Goal: Task Accomplishment & Management: Manage account settings

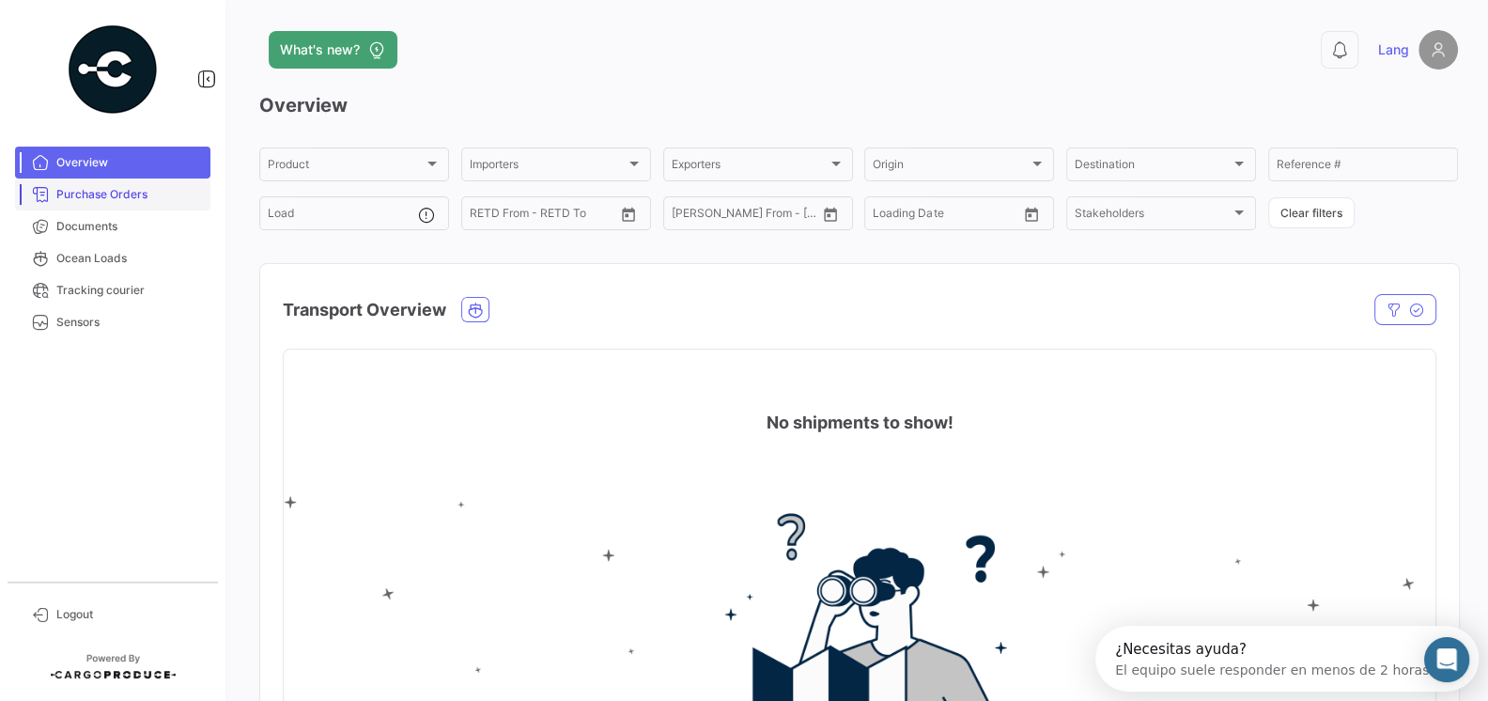
click at [114, 207] on link "Purchase Orders" at bounding box center [112, 195] width 195 height 32
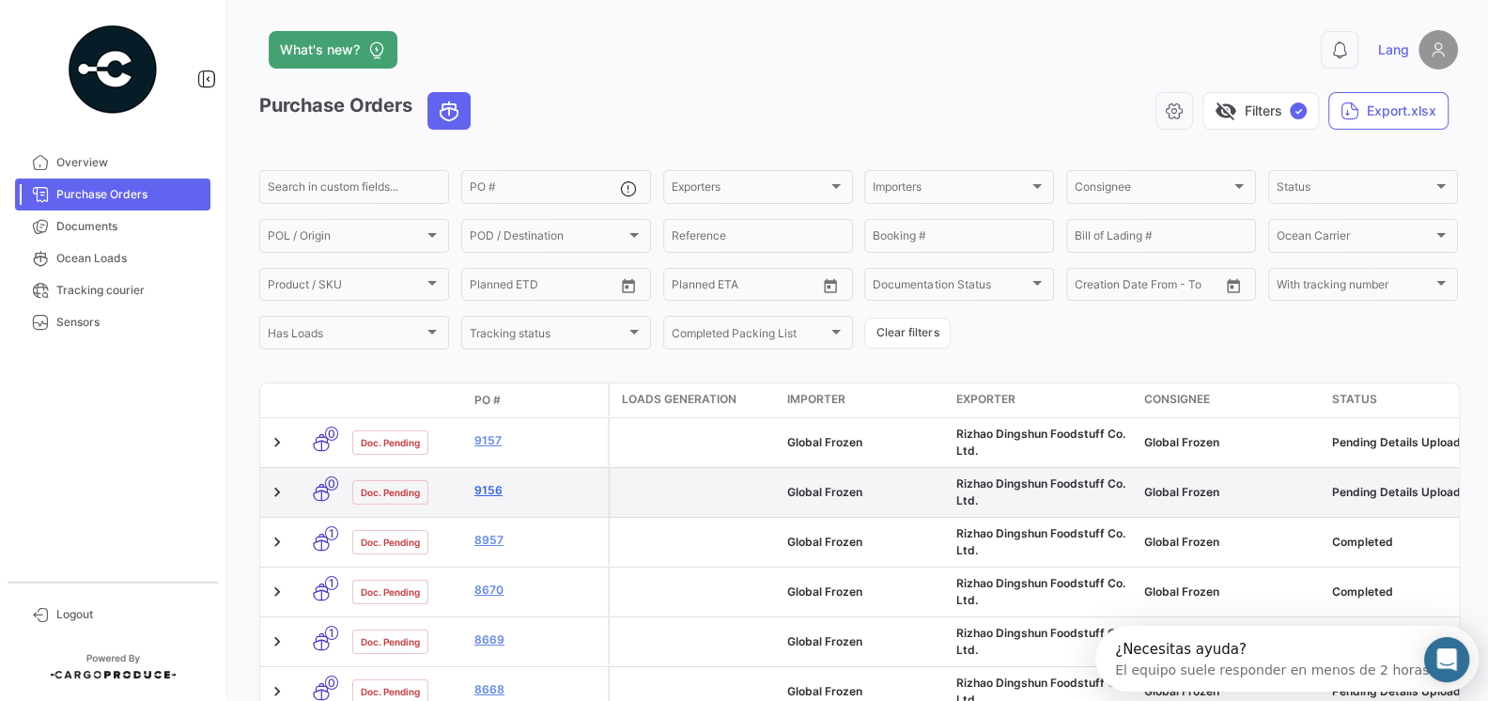
click at [488, 493] on link "9156" at bounding box center [537, 490] width 126 height 17
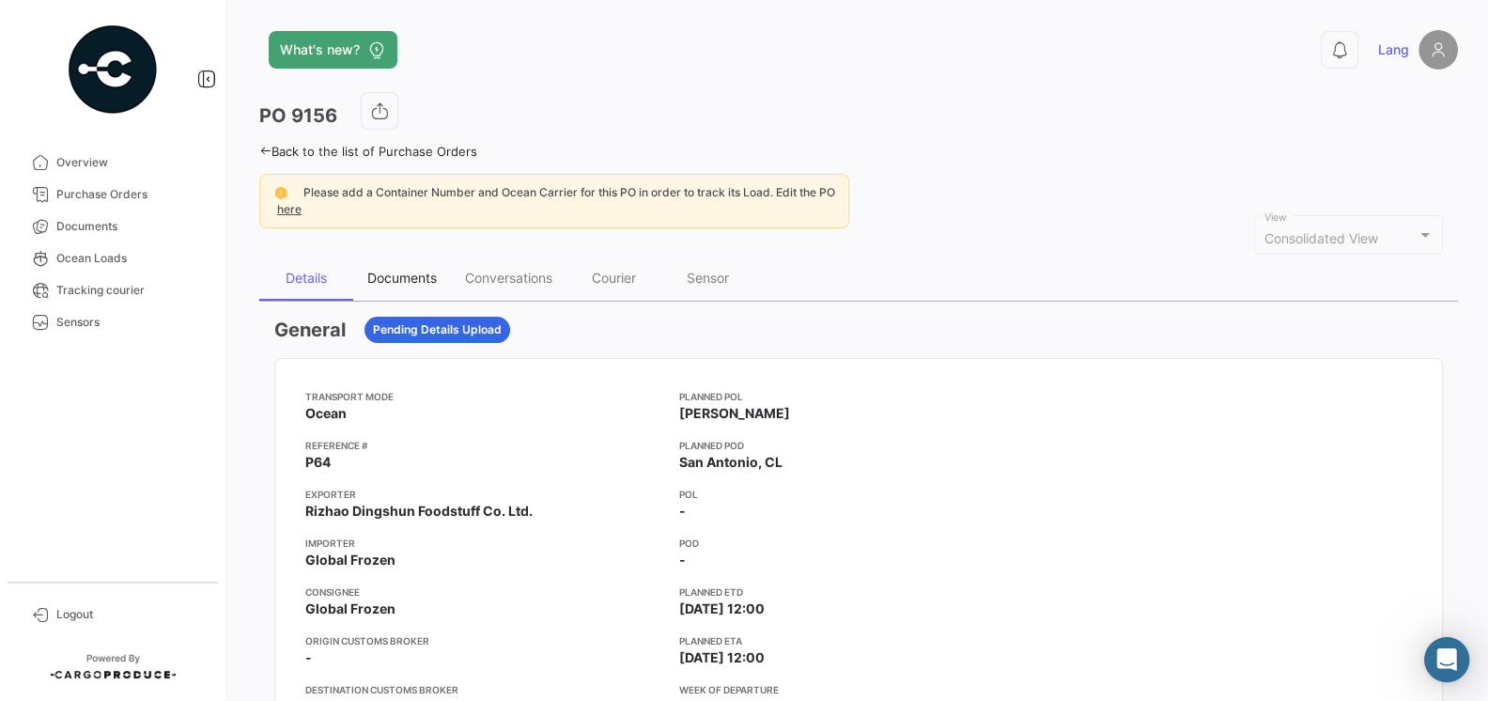
click at [402, 273] on div "Documents" at bounding box center [402, 278] width 70 height 16
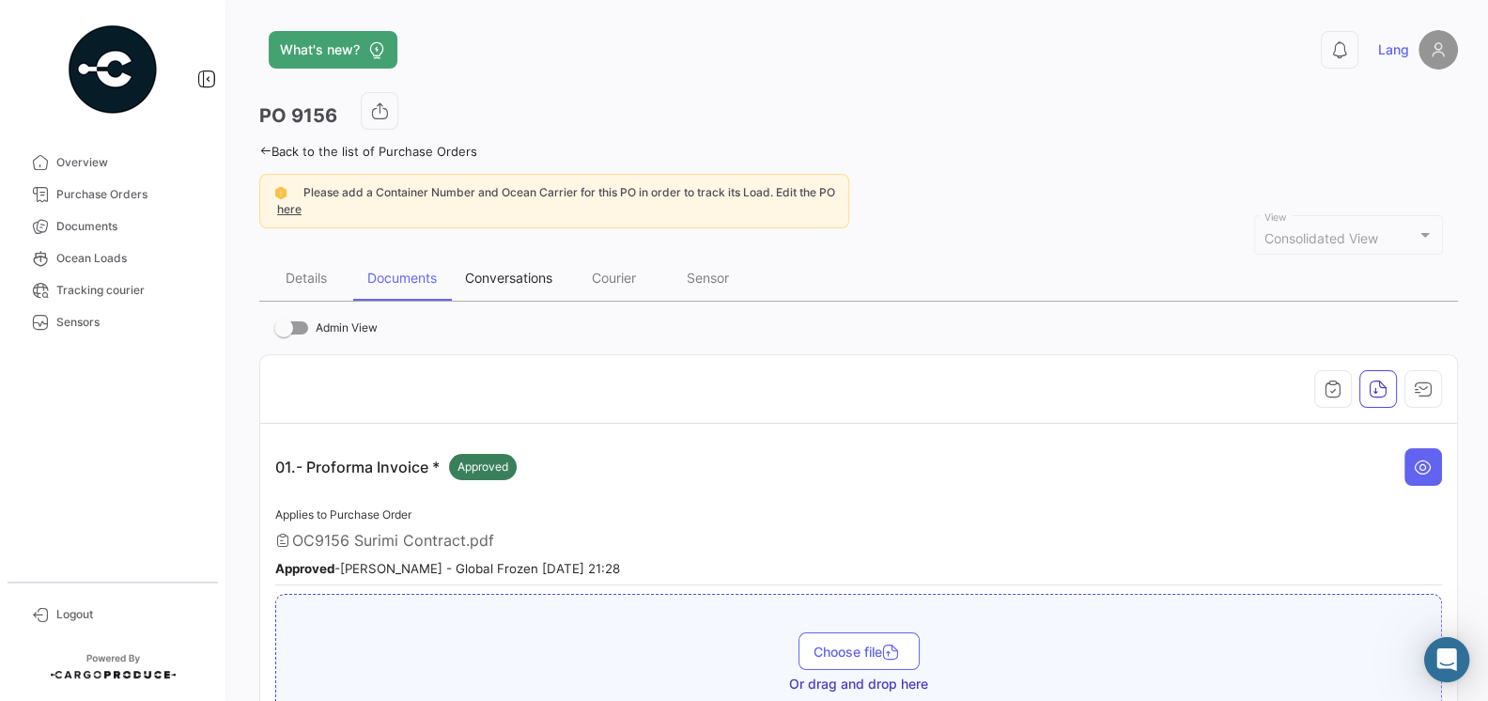
click at [488, 284] on div "Conversations" at bounding box center [509, 278] width 116 height 45
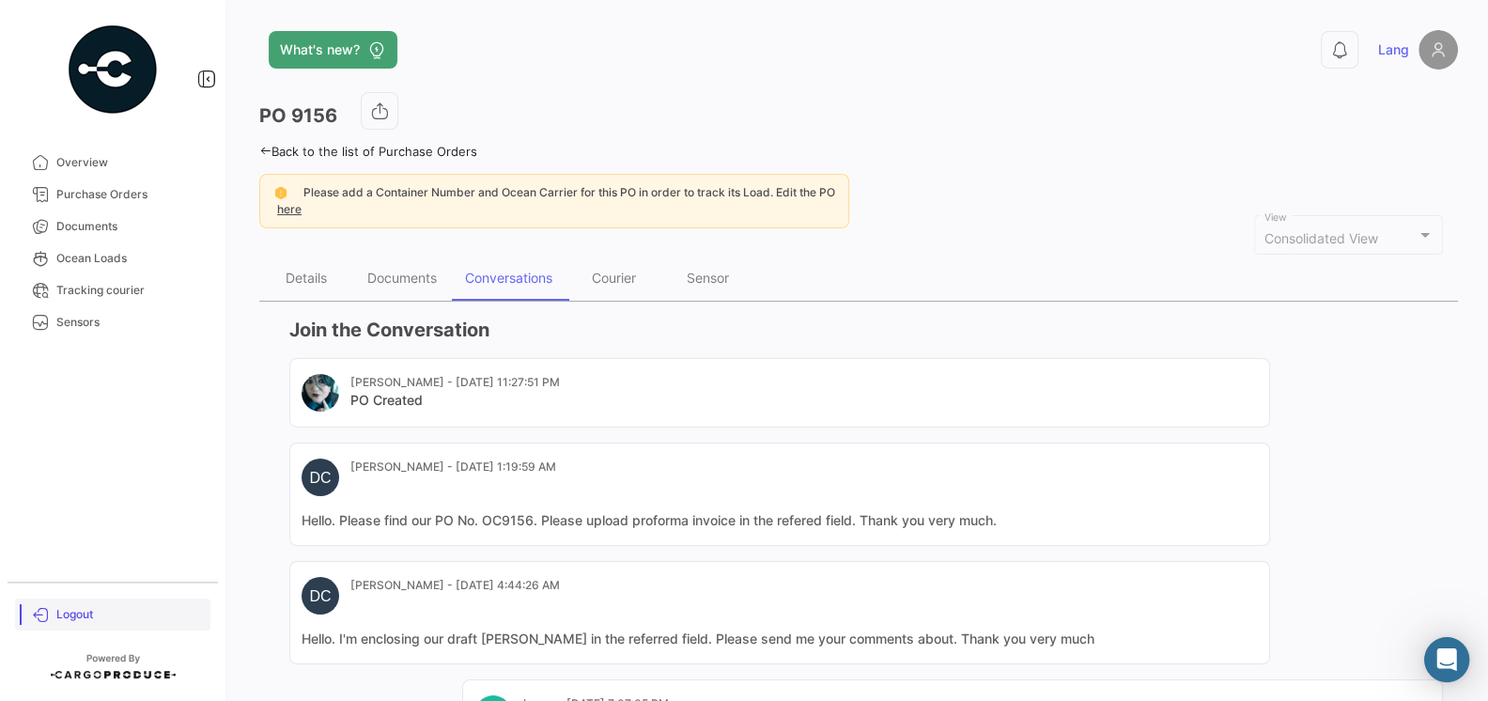
click at [87, 612] on span "Logout" at bounding box center [129, 614] width 147 height 17
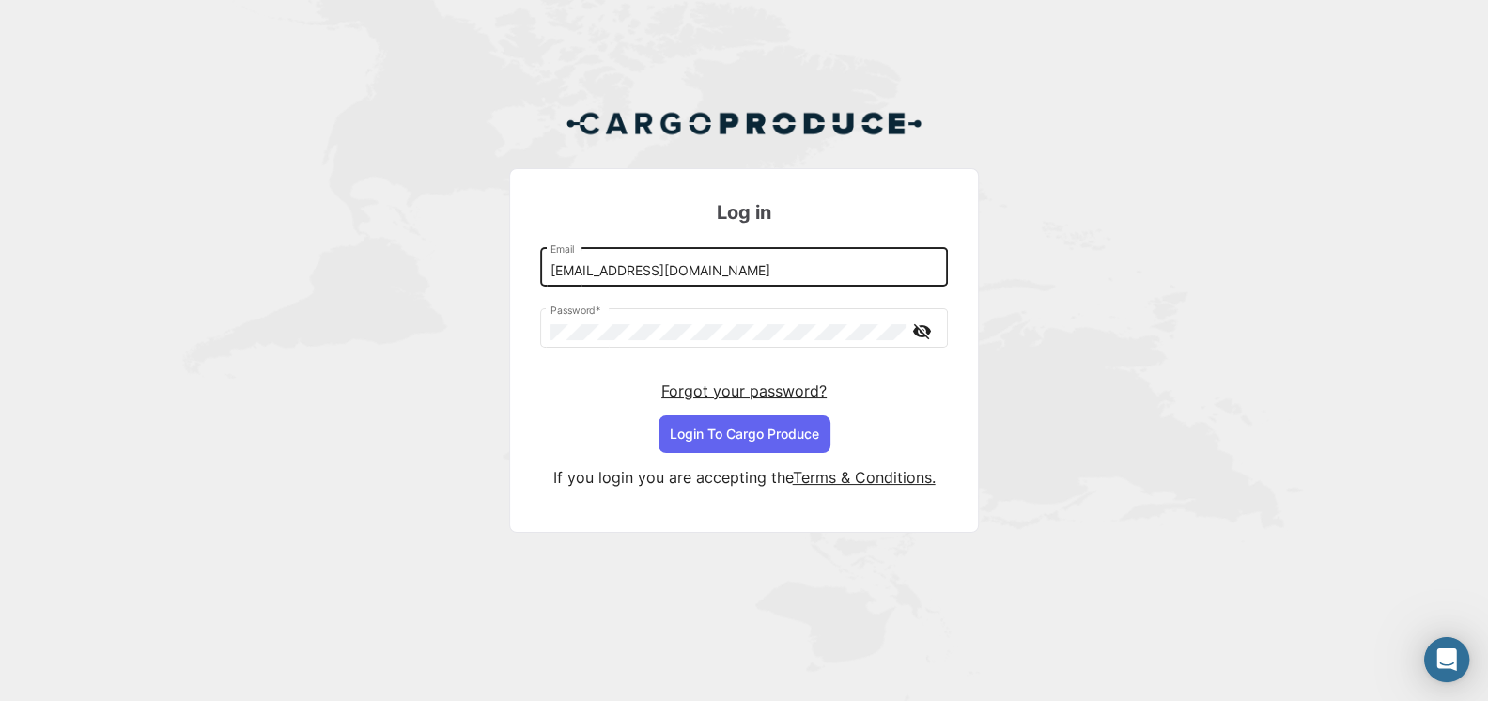
click at [645, 270] on input "[EMAIL_ADDRESS][DOMAIN_NAME]" at bounding box center [745, 271] width 388 height 16
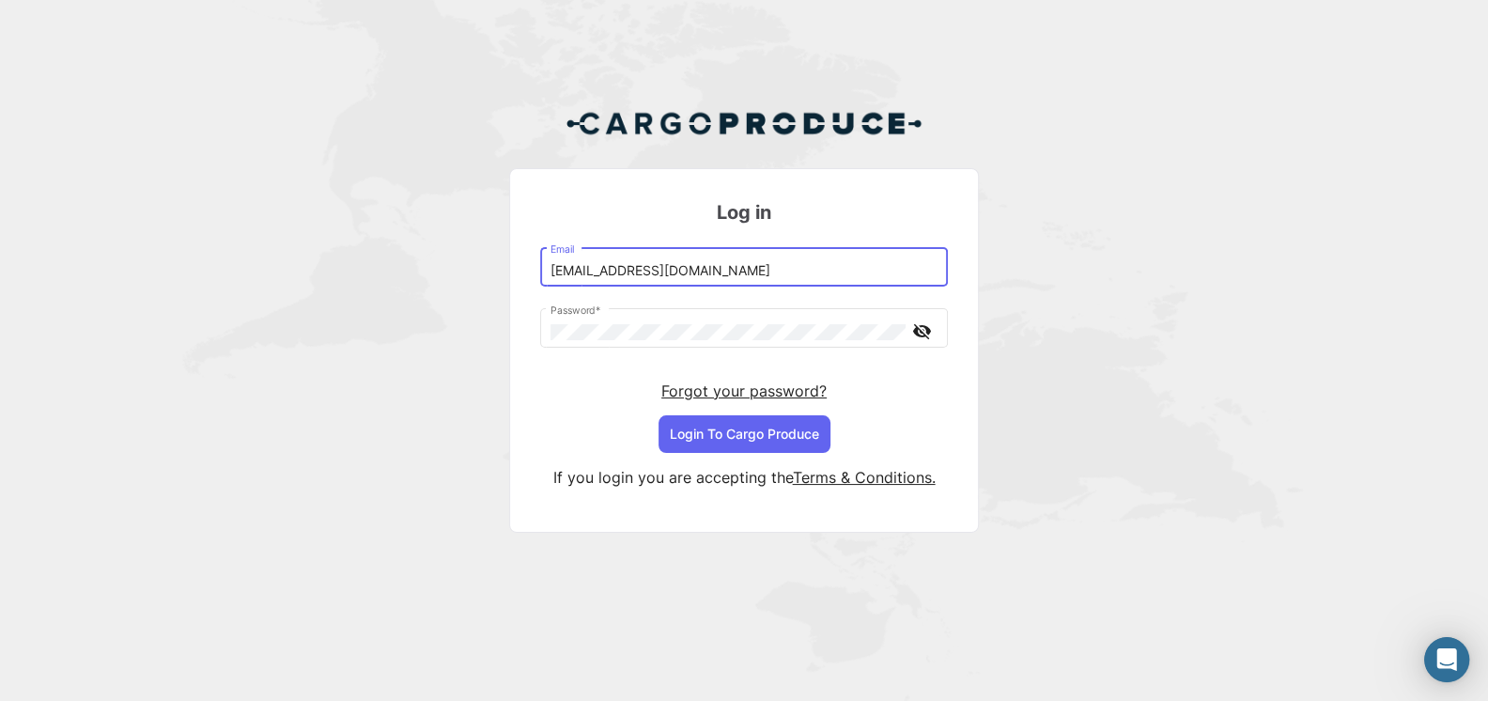
type input "[EMAIL_ADDRESS][DOMAIN_NAME]"
click at [758, 443] on button "Login To Cargo Produce" at bounding box center [745, 434] width 172 height 38
